Goal: Check status

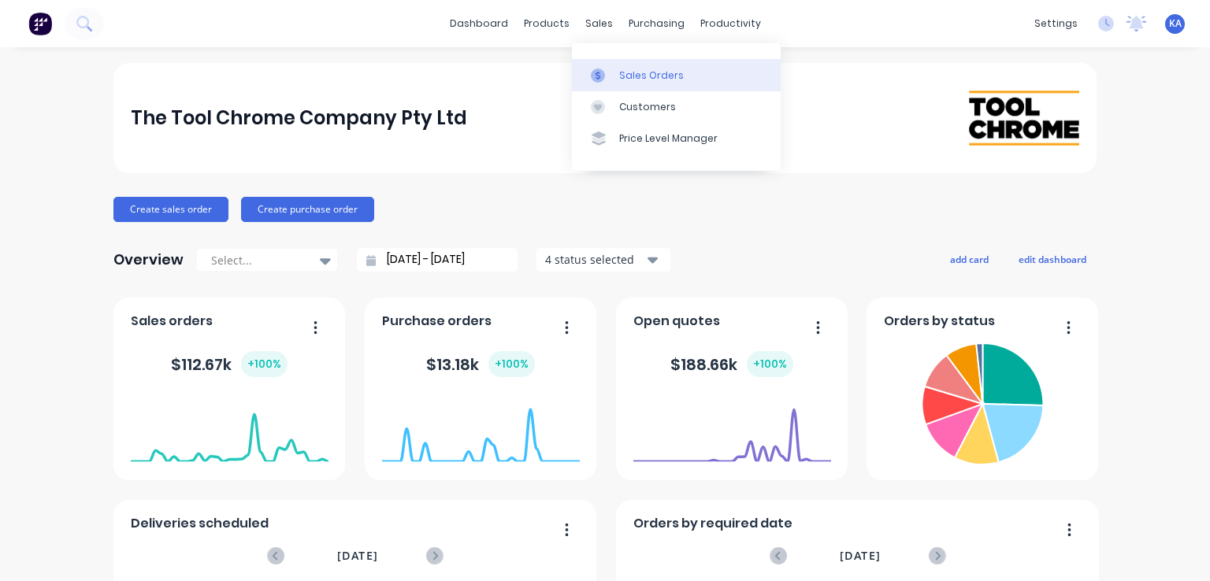
click at [635, 77] on div "Sales Orders" at bounding box center [651, 76] width 65 height 14
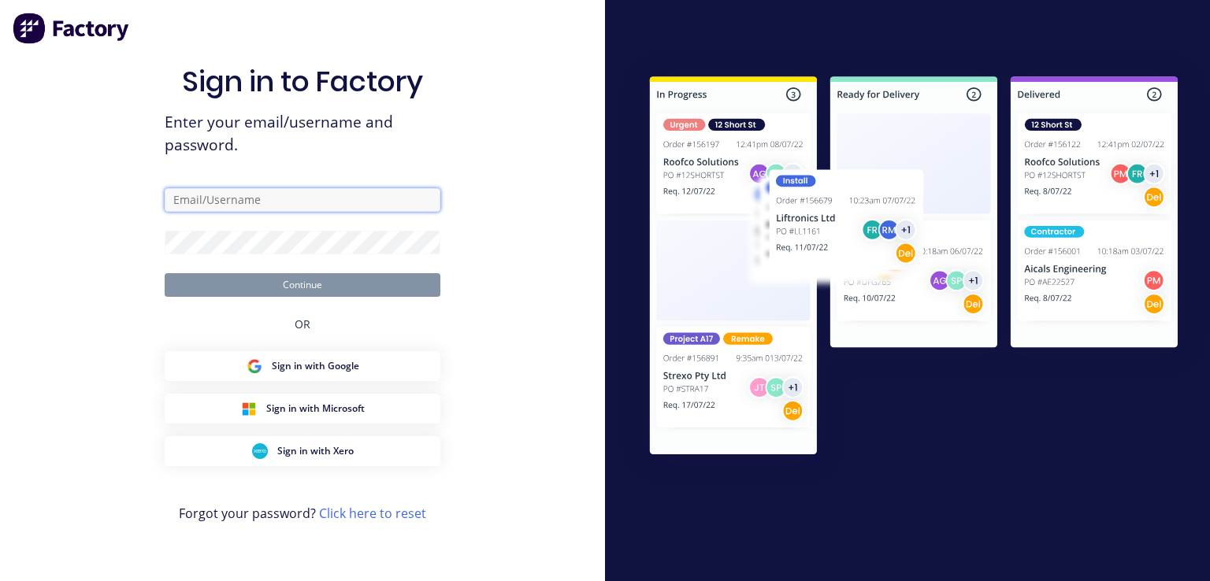
type input "[PERSON_NAME][EMAIL_ADDRESS][DOMAIN_NAME]"
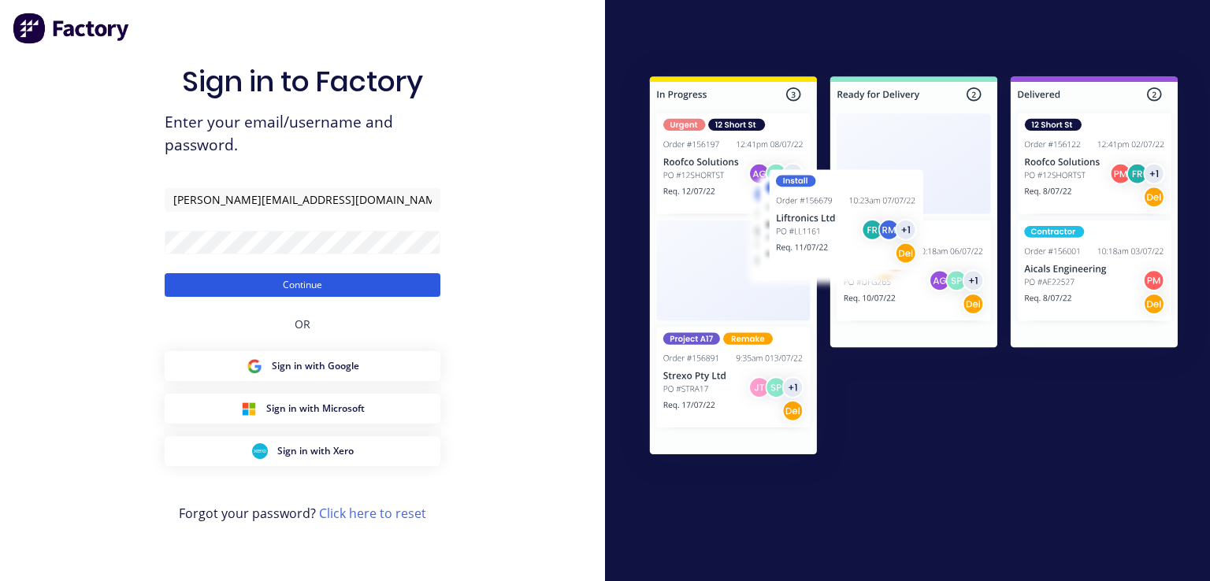
click at [351, 281] on button "Continue" at bounding box center [303, 285] width 276 height 24
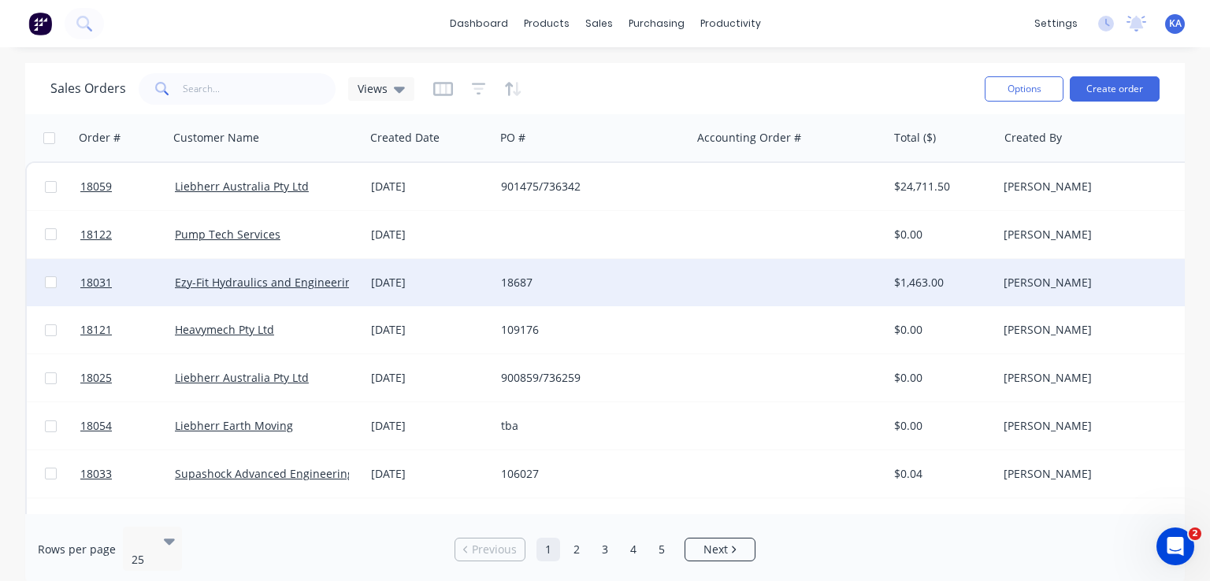
click at [567, 284] on div "18687" at bounding box center [588, 283] width 175 height 16
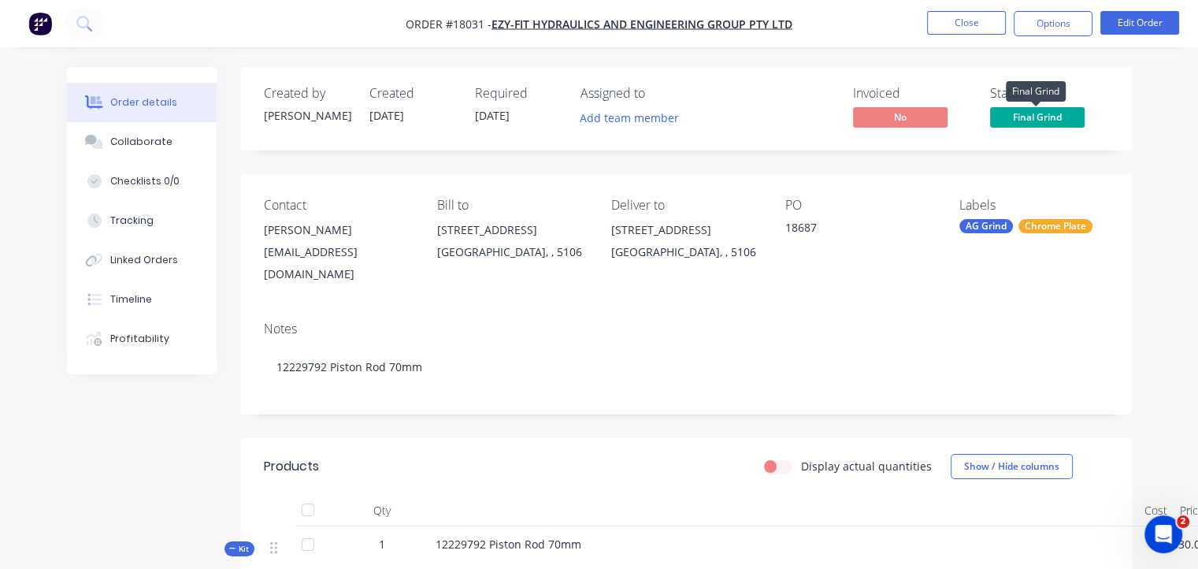
click at [1050, 114] on span "Final Grind" at bounding box center [1037, 117] width 95 height 20
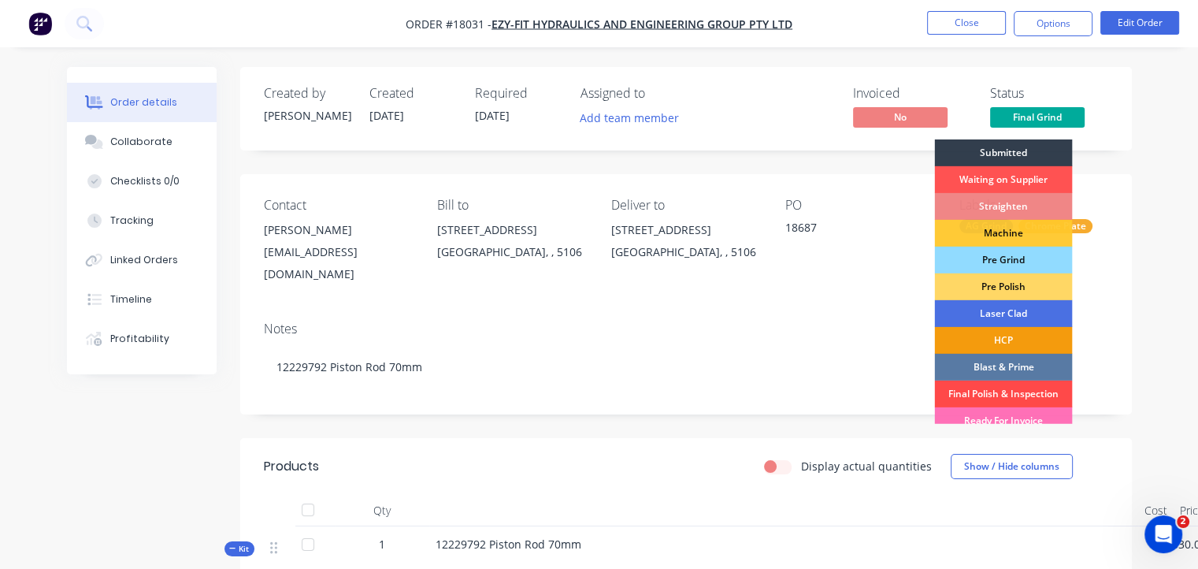
click at [1031, 389] on div "Final Polish & Inspection" at bounding box center [1003, 393] width 138 height 27
